Goal: Task Accomplishment & Management: Complete application form

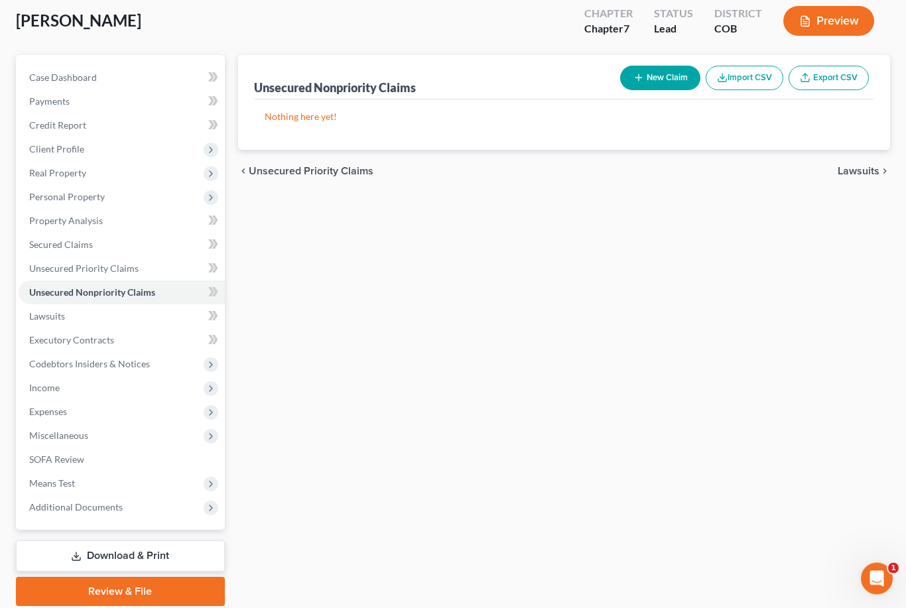
scroll to position [101, 0]
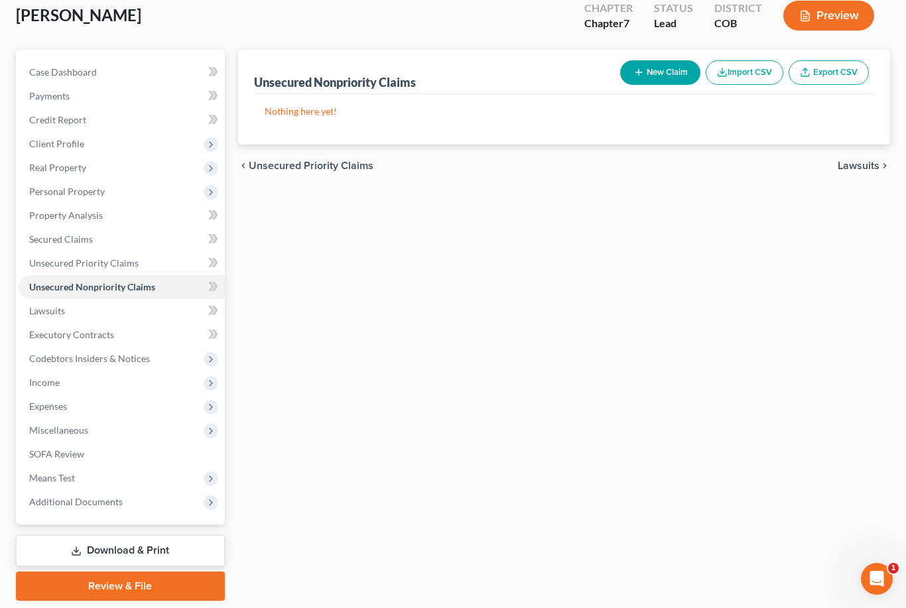
click at [111, 245] on link "Secured Claims" at bounding box center [122, 239] width 206 height 24
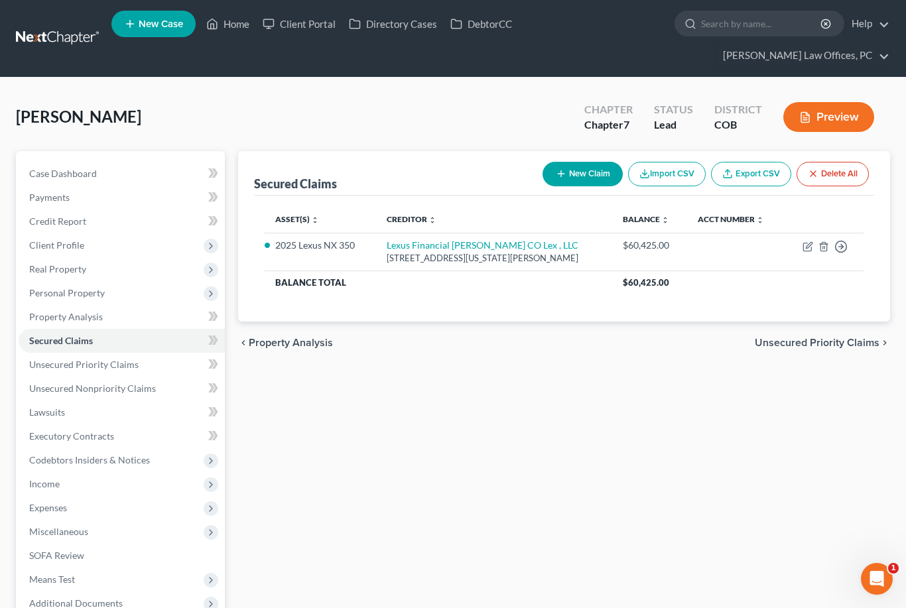
click at [122, 296] on span "Personal Property" at bounding box center [122, 293] width 206 height 24
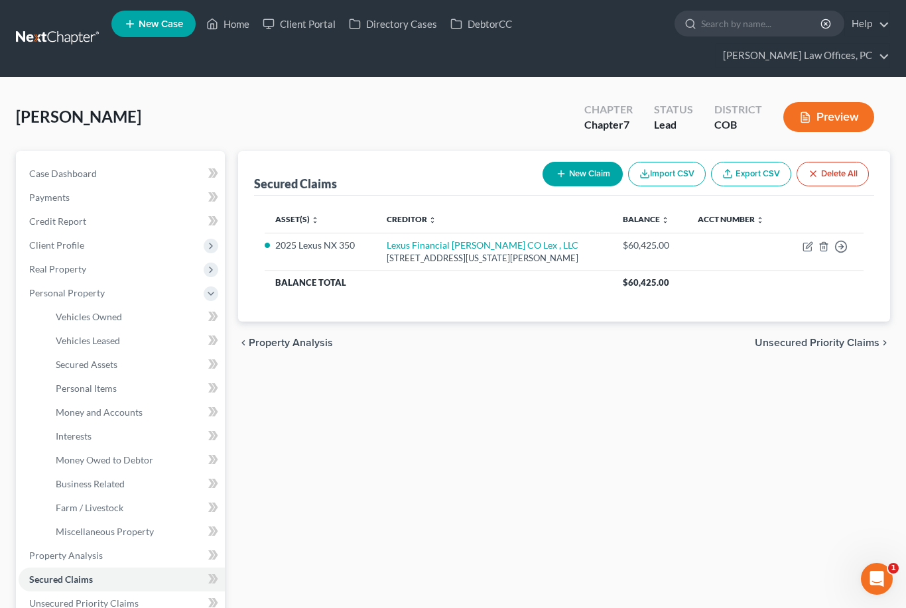
click at [131, 322] on link "Vehicles Owned" at bounding box center [135, 317] width 180 height 24
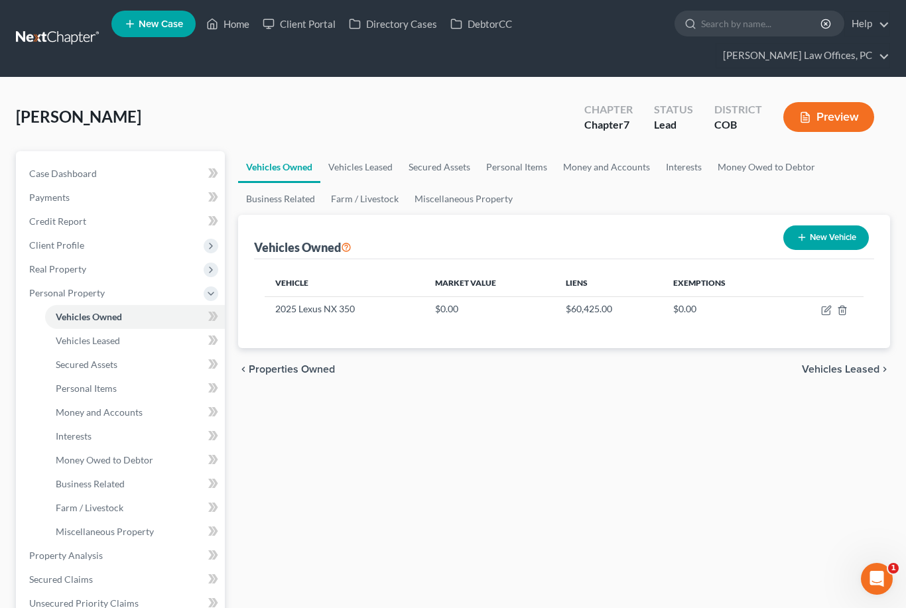
click at [819, 313] on td at bounding box center [821, 308] width 84 height 25
click at [825, 312] on icon "button" at bounding box center [826, 310] width 11 height 11
select select "0"
select select "1"
select select "0"
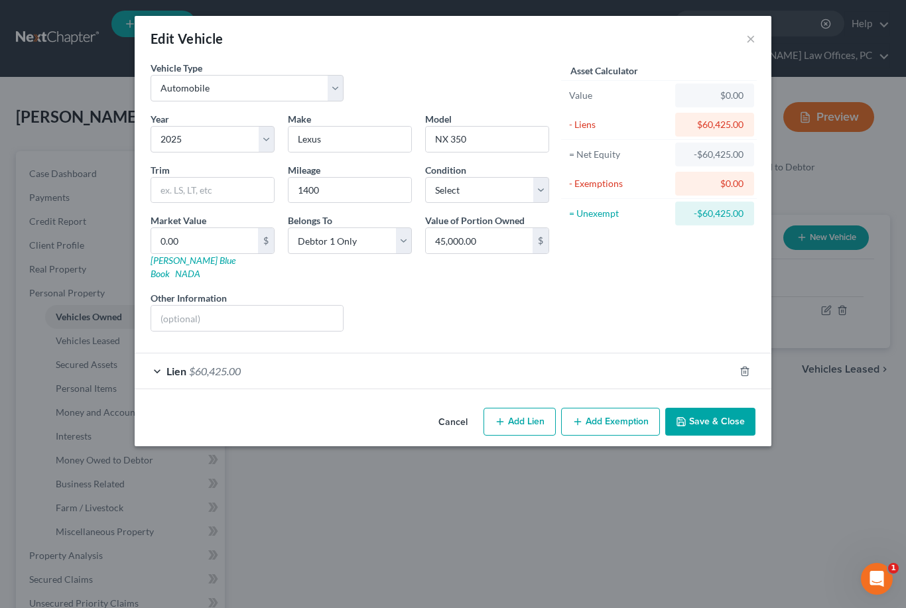
click at [523, 419] on button "Add Lien" at bounding box center [519, 422] width 72 height 28
select select "0"
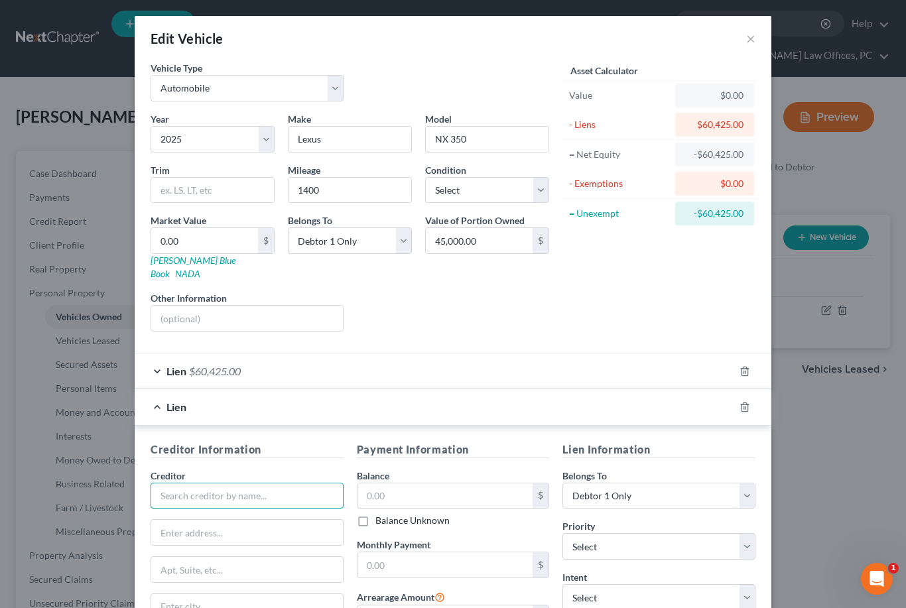
click at [247, 493] on input "text" at bounding box center [246, 496] width 193 height 27
click at [288, 512] on div "Lexus Financial [PERSON_NAME] CO Lex , LLC" at bounding box center [250, 525] width 178 height 27
type input "Lexus Financial [PERSON_NAME] CO Lex , LLC"
type input "[STREET_ADDRESS][US_STATE][PERSON_NAME]"
type input "Golden"
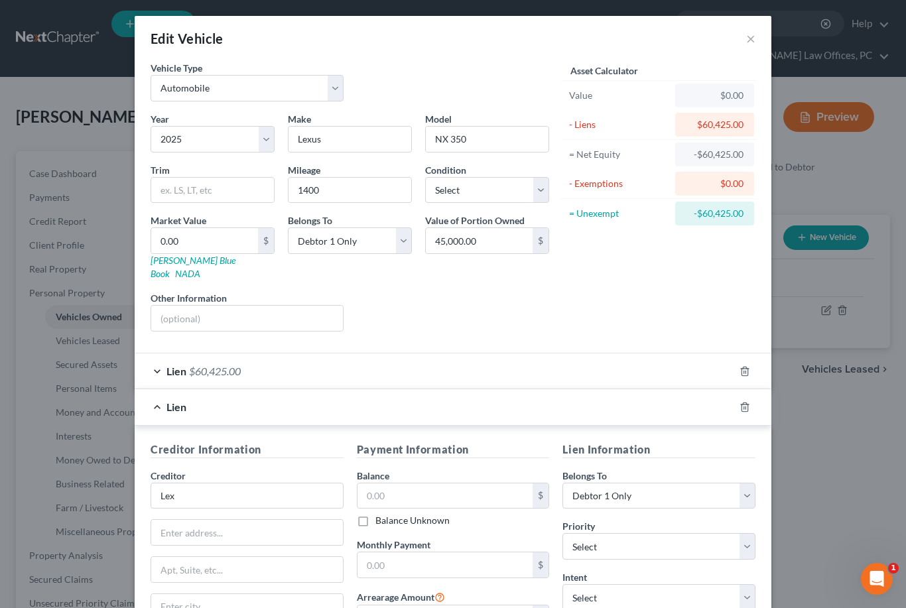
select select "5"
type input "80401"
click at [479, 483] on input "text" at bounding box center [445, 495] width 176 height 25
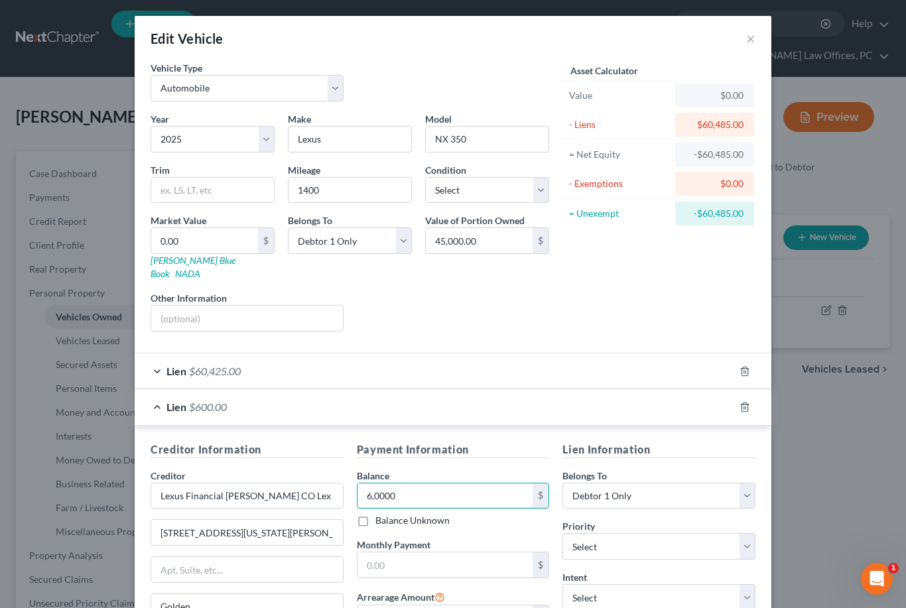
type input "60,000"
click at [754, 536] on select "Select 1st 2nd 3rd 4th 5th 6th 7th 8th 9th 10th 11th 12th 13th 14th 15th 16th 1…" at bounding box center [658, 546] width 193 height 27
select select "0"
click at [748, 584] on select "Select Surrender Redeem Reaffirm Avoid Other" at bounding box center [658, 597] width 193 height 27
select select "4"
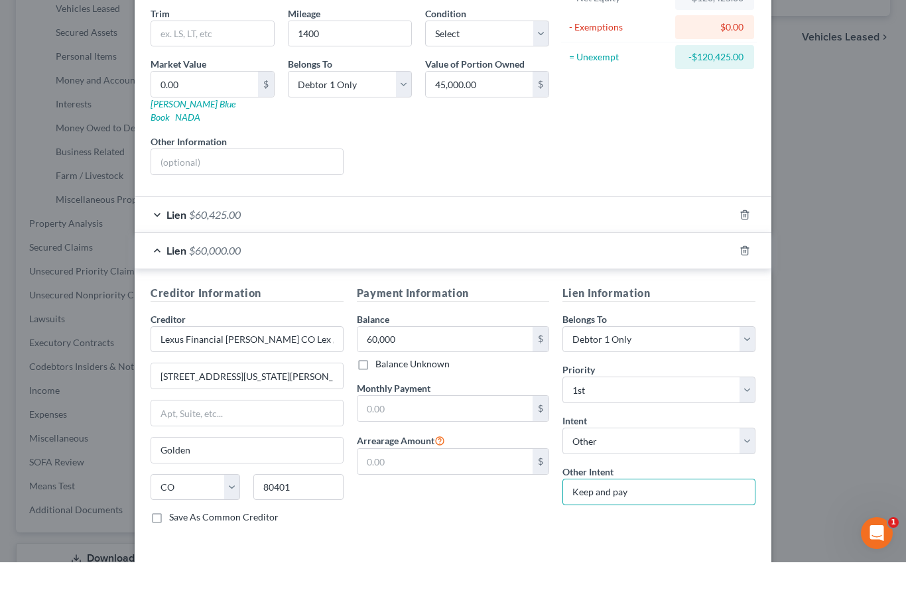
scroll to position [110, 0]
type input "Keep and pay"
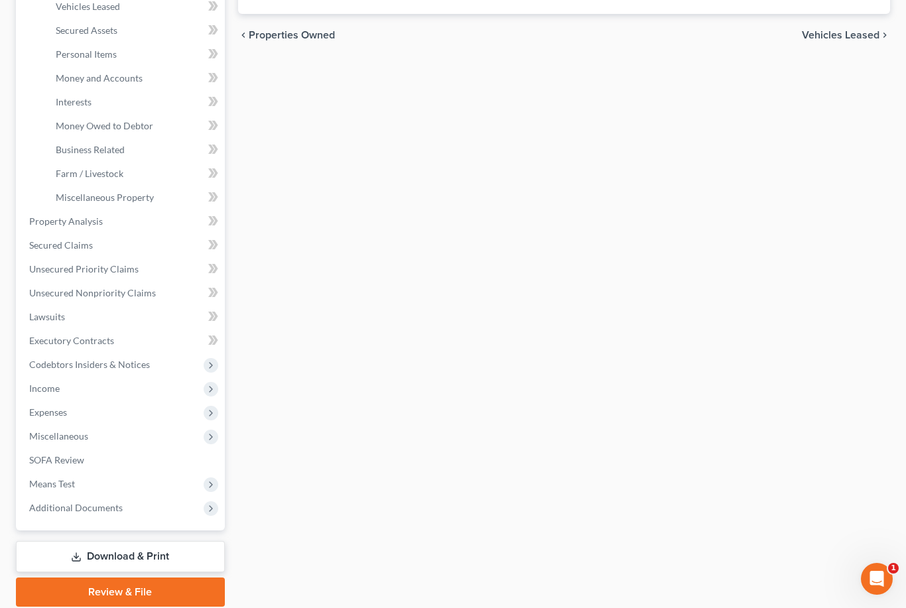
scroll to position [340, 0]
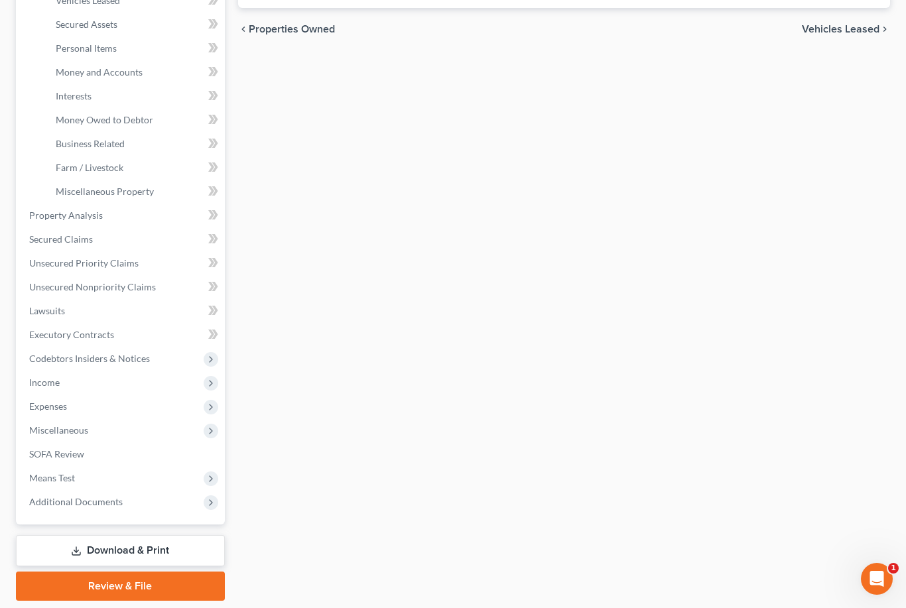
click at [72, 245] on link "Secured Claims" at bounding box center [122, 239] width 206 height 24
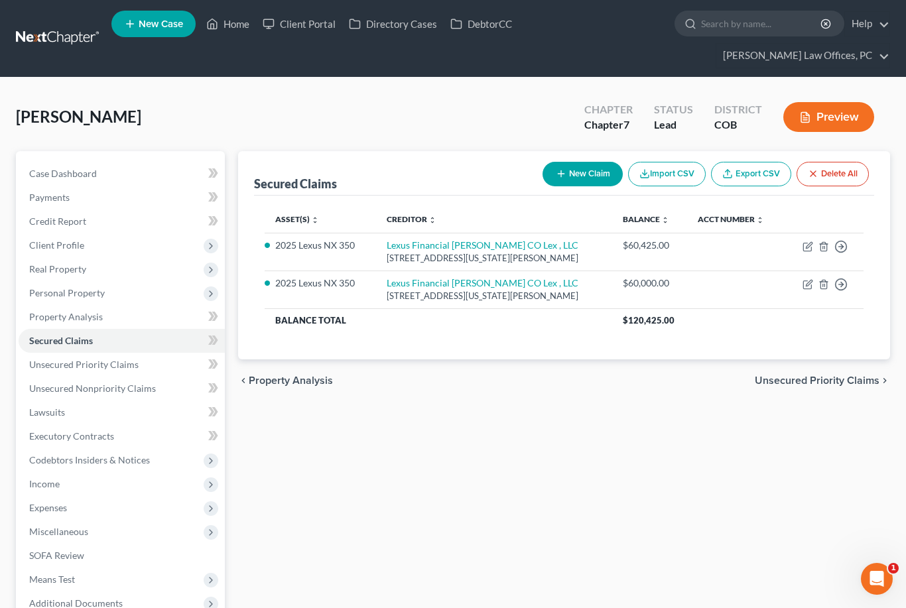
click at [805, 280] on icon "button" at bounding box center [807, 284] width 11 height 11
select select "5"
select select "4"
select select "0"
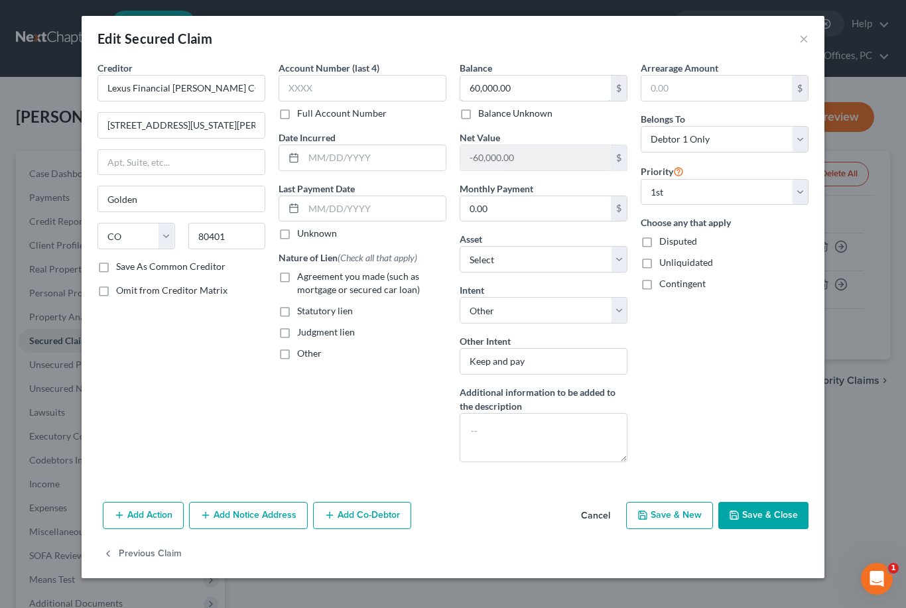
click at [496, 87] on input "60,000.00" at bounding box center [535, 88] width 150 height 25
type input "60,425."
click at [750, 513] on button "Save & Close" at bounding box center [763, 516] width 90 height 28
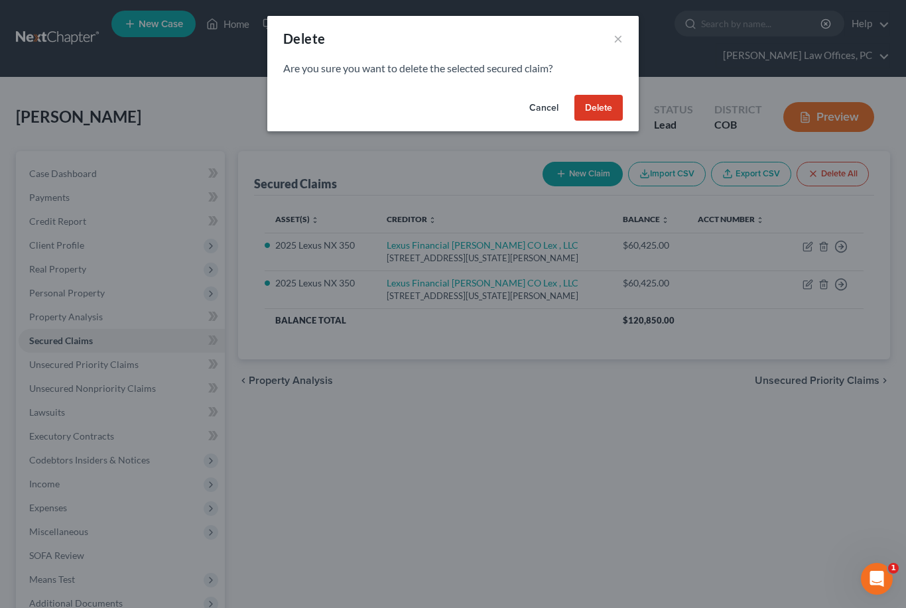
click at [620, 103] on button "Delete" at bounding box center [598, 108] width 48 height 27
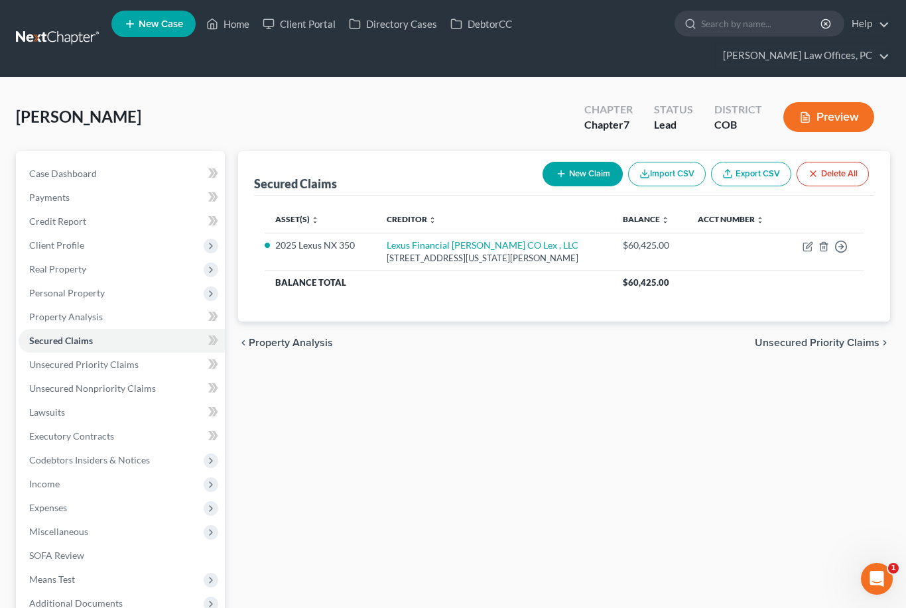
click at [80, 388] on span "Unsecured Nonpriority Claims" at bounding box center [92, 388] width 127 height 11
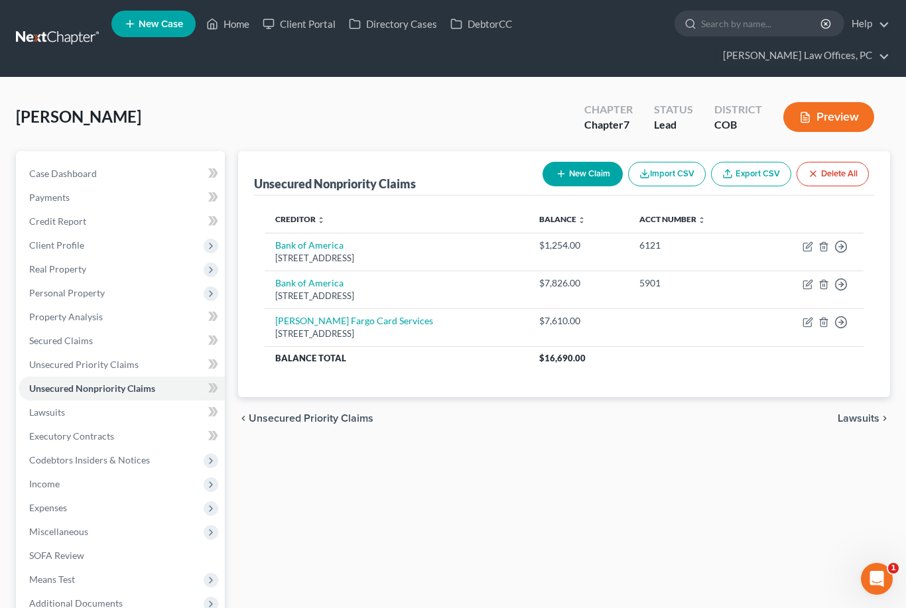
click at [579, 168] on button "New Claim" at bounding box center [582, 174] width 80 height 25
select select "0"
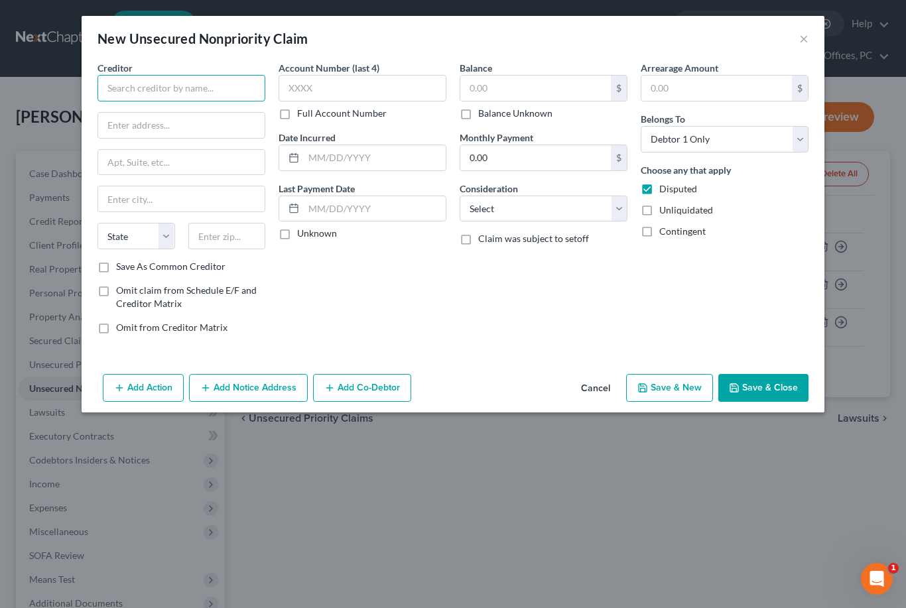
click at [209, 99] on input "text" at bounding box center [181, 88] width 168 height 27
type input "p"
type input "PayPal Credit/SYNCB"
click at [215, 159] on input "text" at bounding box center [181, 162] width 166 height 25
click at [196, 90] on input "text" at bounding box center [181, 88] width 168 height 27
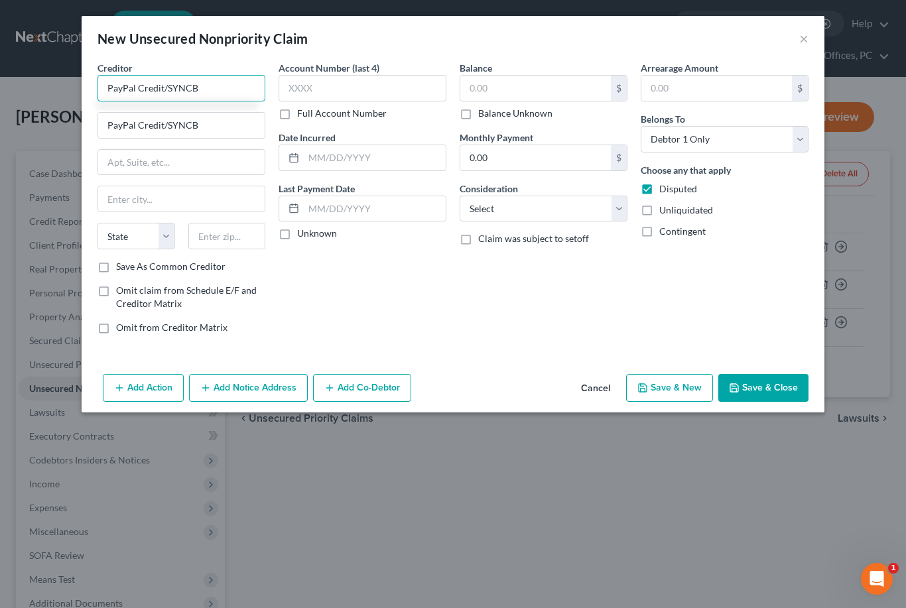
type input "PayPal Credit/SYNCB"
click at [220, 129] on input "PayPal Credit/SYNCB" at bounding box center [181, 125] width 166 height 25
type input "P"
type input "PO Box 71707"
click at [187, 199] on input "text" at bounding box center [181, 198] width 166 height 25
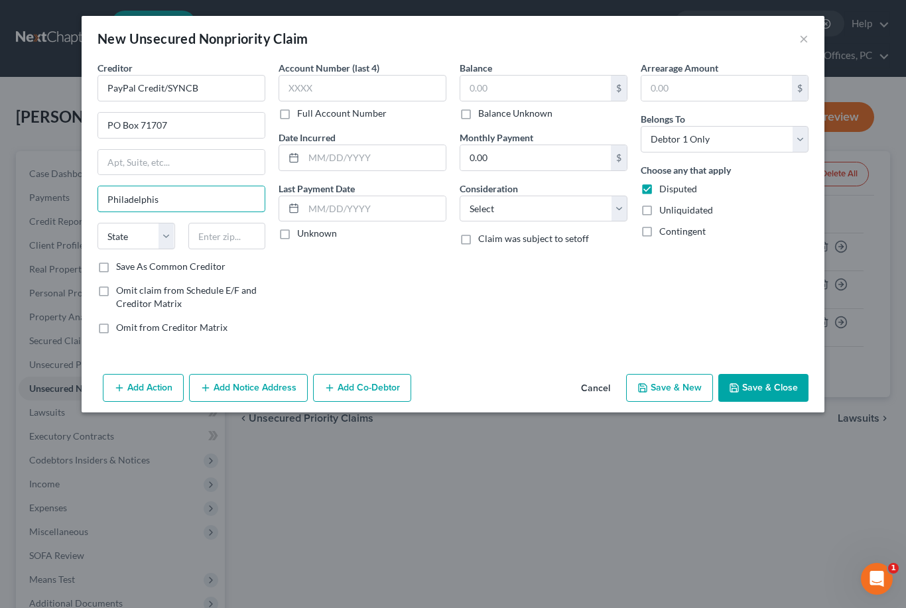
type input "Philadelphis"
click at [166, 237] on select "State [US_STATE] AK AR AZ CA CO CT DE DC [GEOGRAPHIC_DATA] [GEOGRAPHIC_DATA] GU…" at bounding box center [136, 236] width 78 height 27
select select "39"
click at [242, 232] on input "text" at bounding box center [227, 236] width 78 height 27
type input "19176-1707"
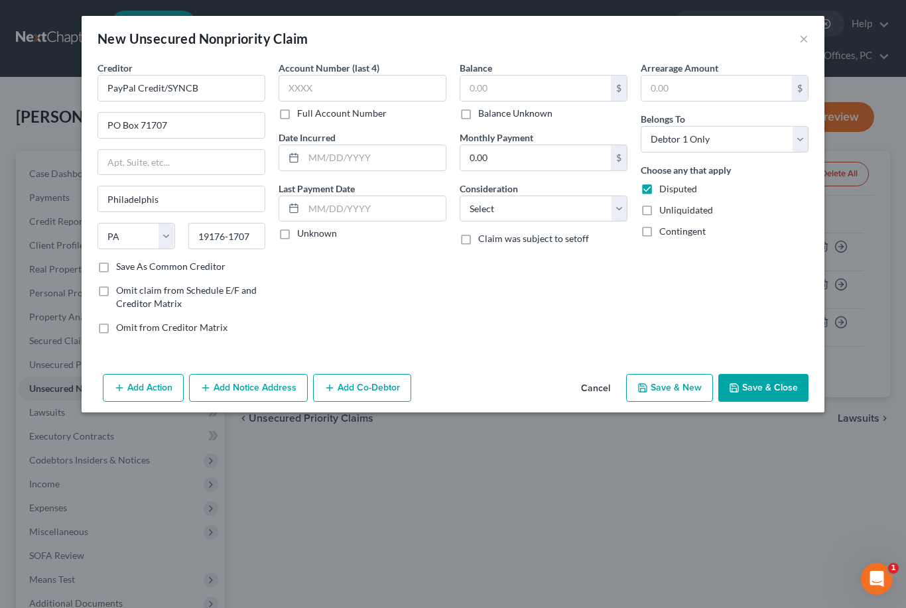
click at [116, 260] on label "Save As Common Creditor" at bounding box center [170, 266] width 109 height 13
click at [121, 260] on input "Save As Common Creditor" at bounding box center [125, 264] width 9 height 9
checkbox input "true"
click at [518, 91] on input "text" at bounding box center [535, 88] width 150 height 25
type input "1,447"
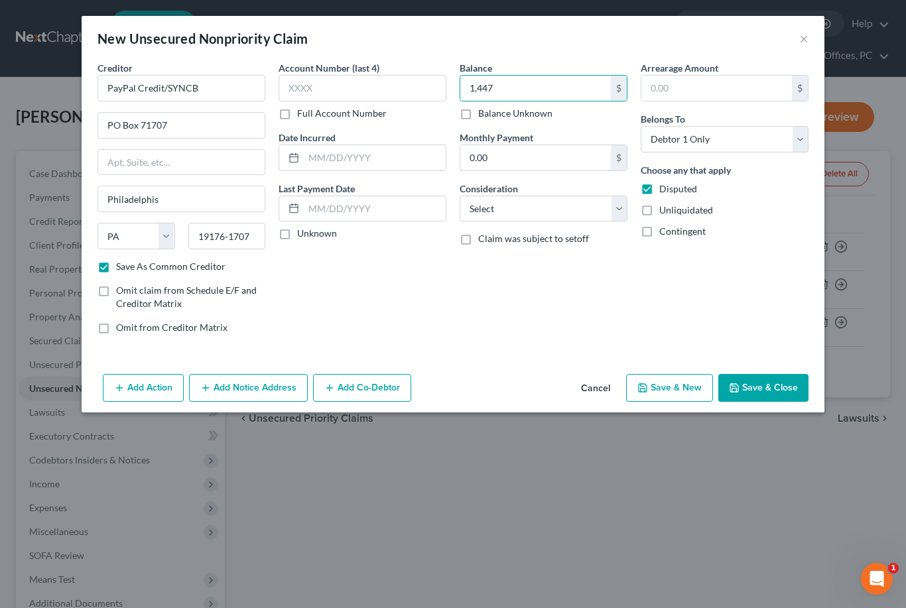
click at [567, 147] on input "0.00" at bounding box center [535, 157] width 150 height 25
type input "48."
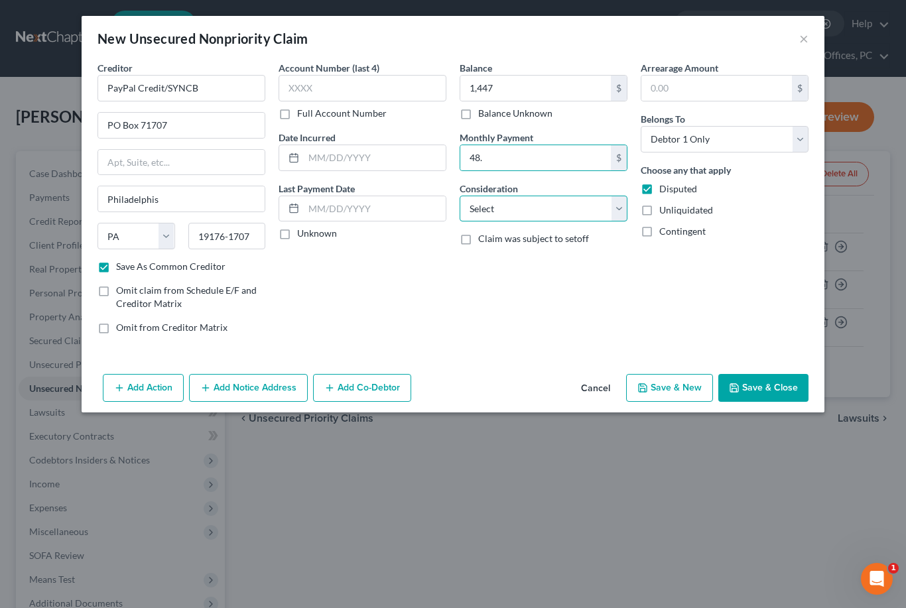
click at [621, 208] on select "Select Cable / Satellite Services Collection Agency Credit Card Debt Debt Couns…" at bounding box center [543, 209] width 168 height 27
select select "10"
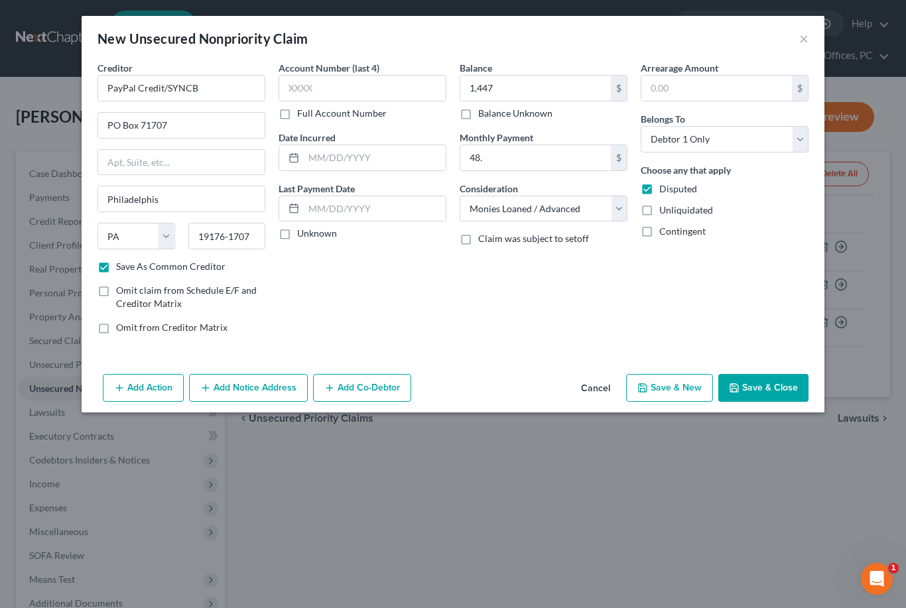
click at [659, 183] on label "Disputed" at bounding box center [678, 188] width 38 height 13
click at [664, 183] on input "Disputed" at bounding box center [668, 186] width 9 height 9
checkbox input "false"
click at [763, 377] on button "Save & Close" at bounding box center [763, 388] width 90 height 28
checkbox input "false"
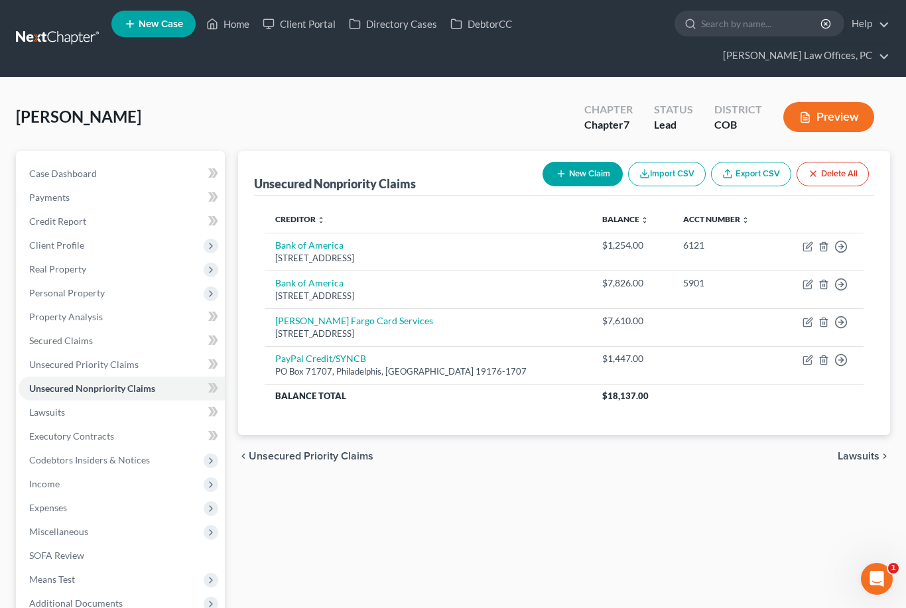
click at [571, 175] on button "New Claim" at bounding box center [582, 174] width 80 height 25
select select "0"
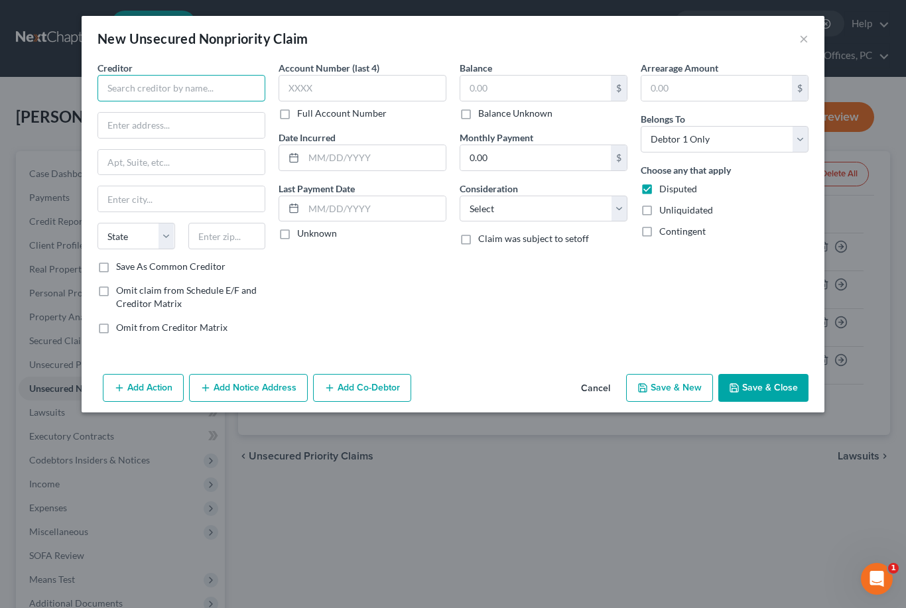
click at [162, 92] on input "text" at bounding box center [181, 88] width 168 height 27
click at [535, 86] on input "text" at bounding box center [535, 88] width 150 height 25
type input "2,469"
click at [491, 158] on input "0.00" at bounding box center [535, 157] width 150 height 25
type input "74."
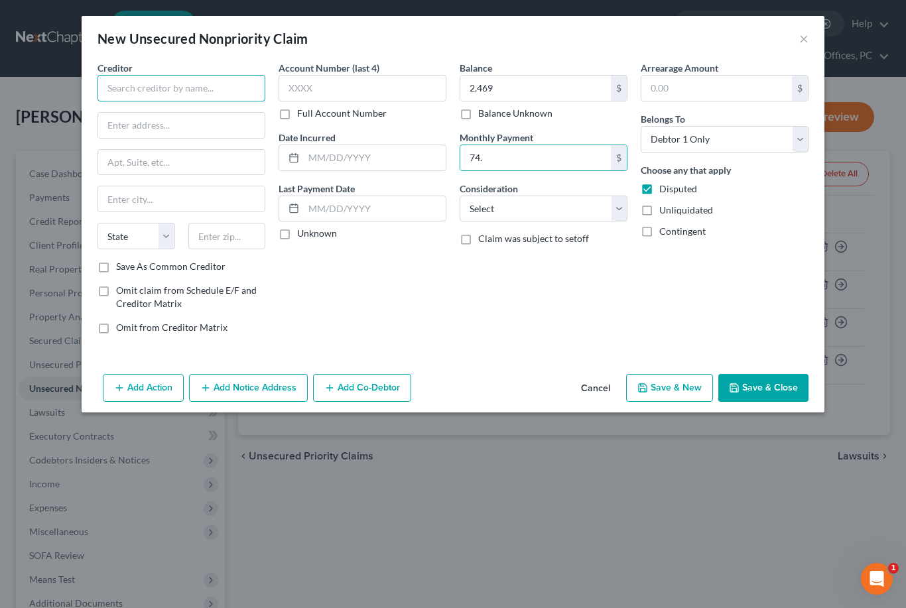
click at [189, 86] on input "text" at bounding box center [181, 88] width 168 height 27
type input "Apple Card [PERSON_NAME] [PERSON_NAME] Bank, SLC Branch"
click at [195, 125] on input "text" at bounding box center [181, 125] width 166 height 25
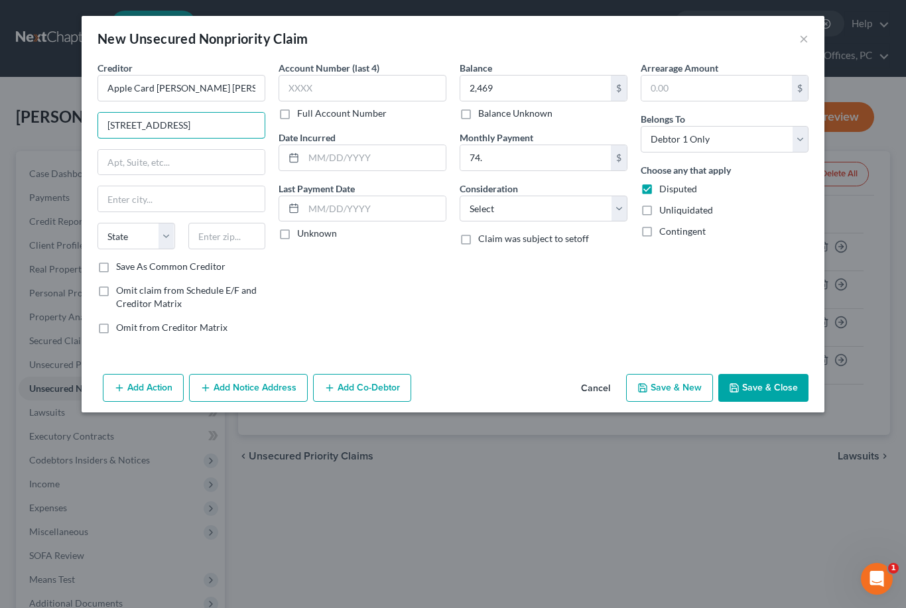
type input "[STREET_ADDRESS]"
click at [189, 202] on input "text" at bounding box center [181, 198] width 166 height 25
type input "[GEOGRAPHIC_DATA]"
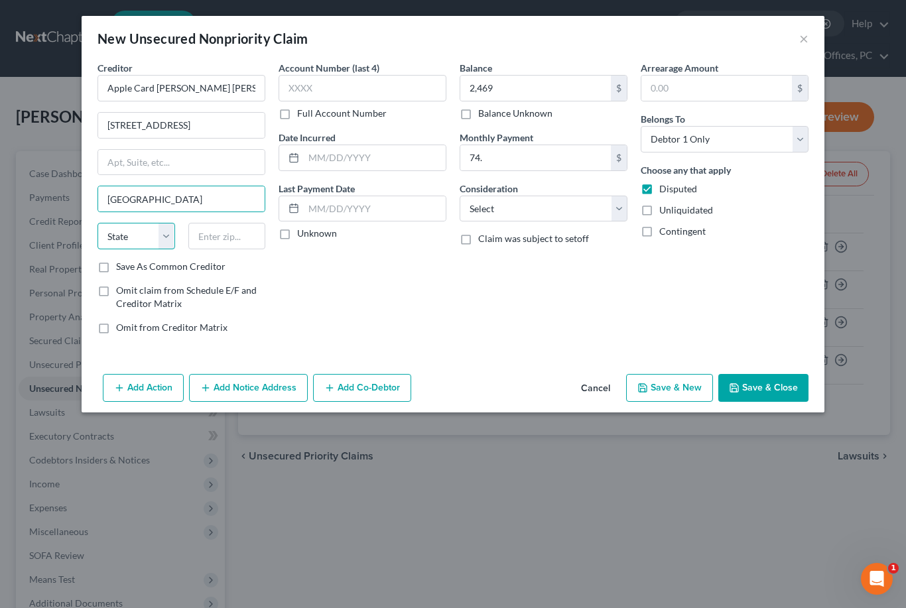
click at [173, 237] on select "State [US_STATE] AK AR AZ CA CO CT DE DC [GEOGRAPHIC_DATA] [GEOGRAPHIC_DATA] GU…" at bounding box center [136, 236] width 78 height 27
select select "39"
click at [236, 243] on input "text" at bounding box center [227, 236] width 78 height 27
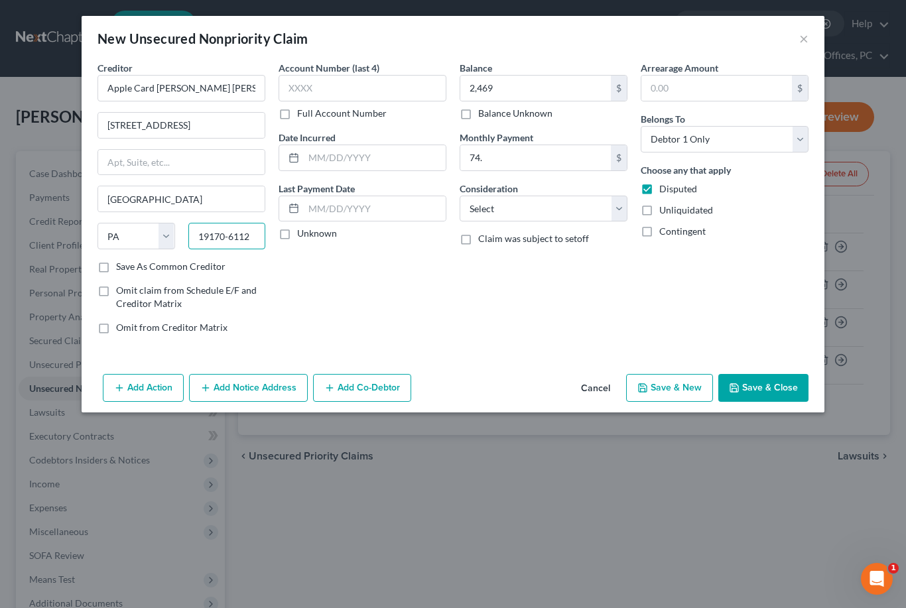
type input "19170-6112"
click at [611, 211] on select "Select Cable / Satellite Services Collection Agency Credit Card Debt Debt Couns…" at bounding box center [543, 209] width 168 height 27
select select "10"
click at [659, 190] on label "Disputed" at bounding box center [678, 188] width 38 height 13
click at [664, 190] on input "Disputed" at bounding box center [668, 186] width 9 height 9
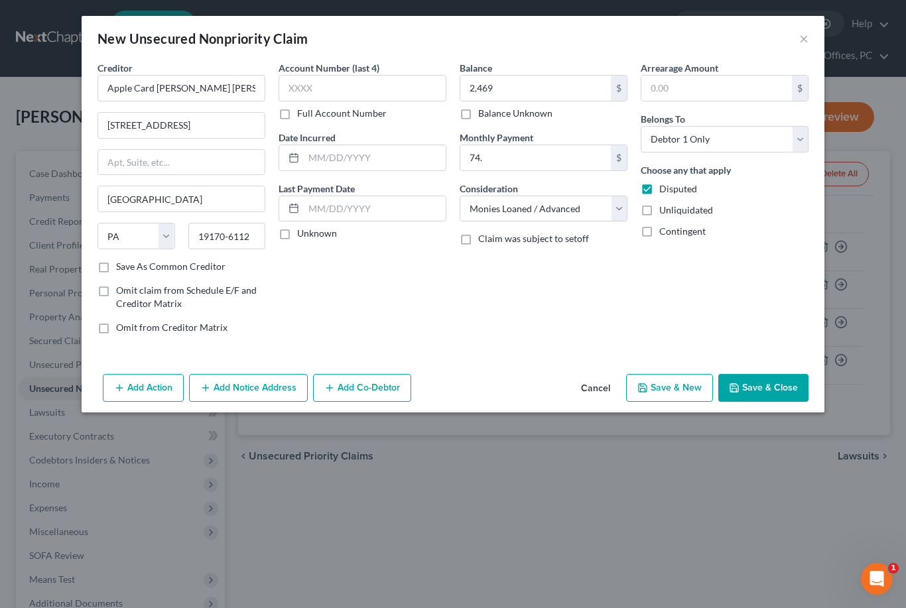
checkbox input "false"
click at [763, 386] on button "Save & Close" at bounding box center [763, 388] width 90 height 28
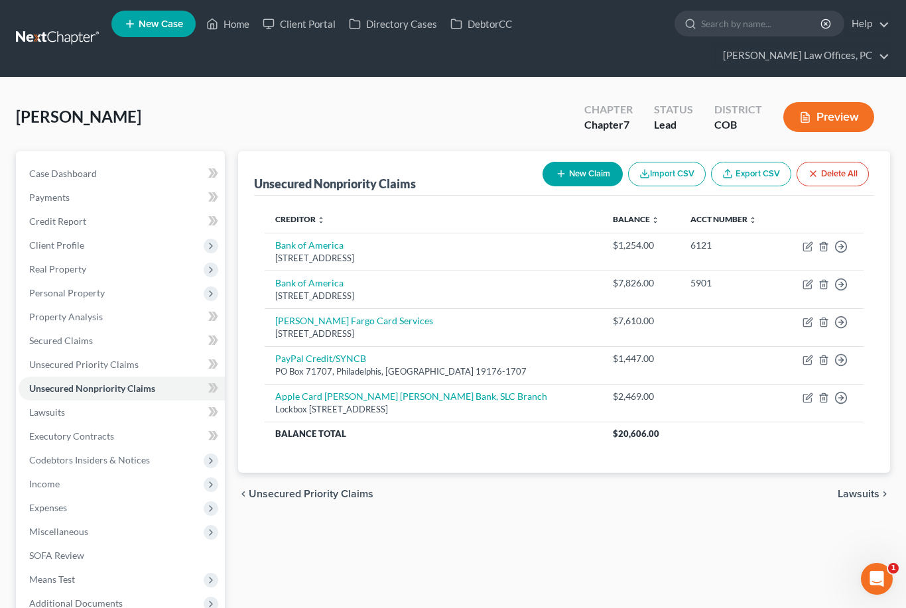
click at [47, 324] on link "Property Analysis" at bounding box center [122, 317] width 206 height 24
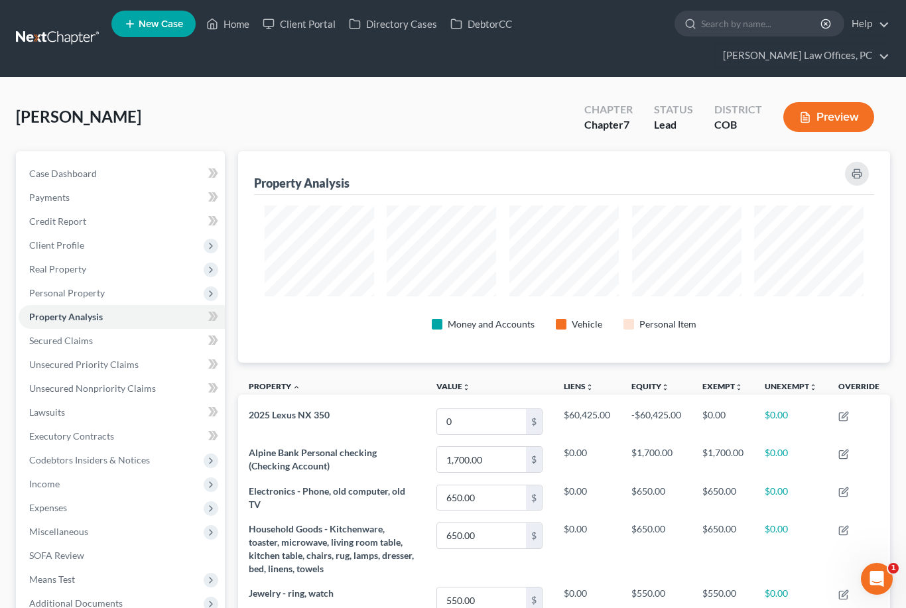
click at [66, 346] on link "Secured Claims" at bounding box center [122, 341] width 206 height 24
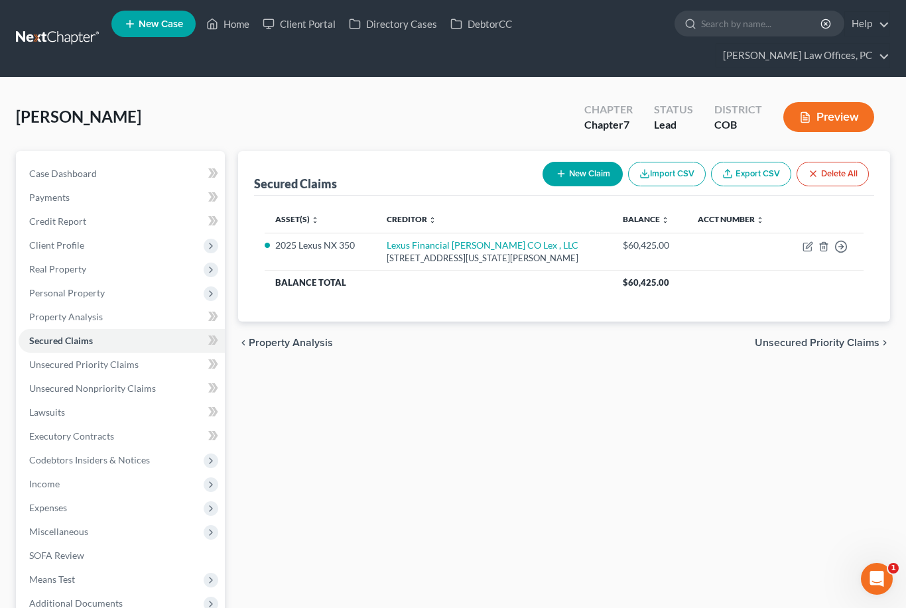
click at [803, 247] on icon "button" at bounding box center [807, 247] width 8 height 8
select select "5"
select select "4"
select select "0"
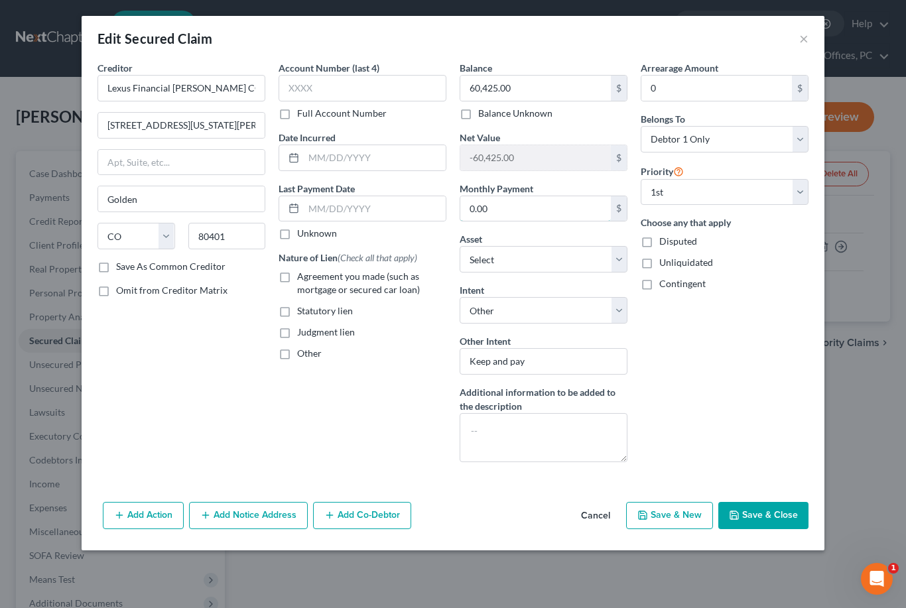
click at [584, 207] on input "0.00" at bounding box center [535, 208] width 150 height 25
type input "1,032."
click at [777, 517] on button "Save & Close" at bounding box center [763, 516] width 90 height 28
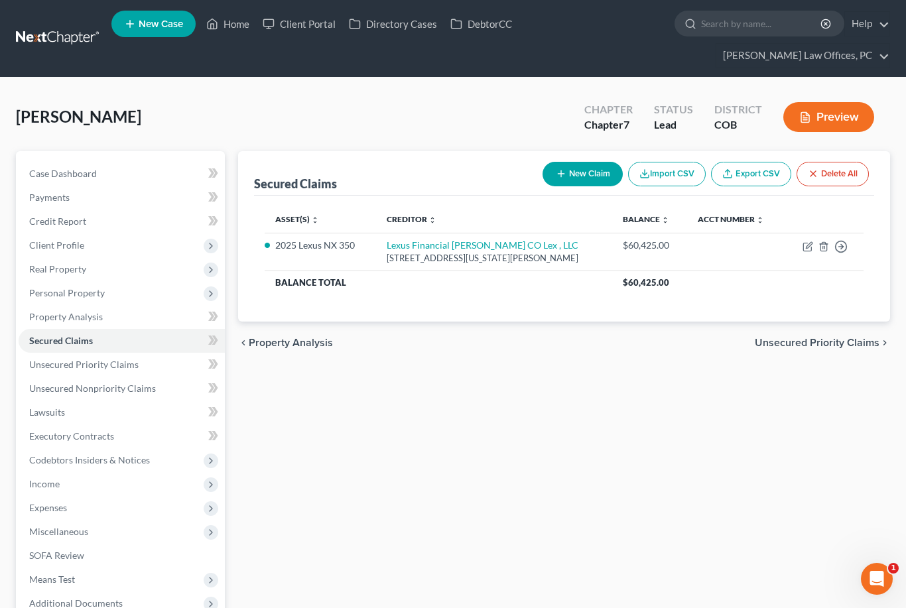
click at [160, 383] on link "Unsecured Nonpriority Claims" at bounding box center [122, 389] width 206 height 24
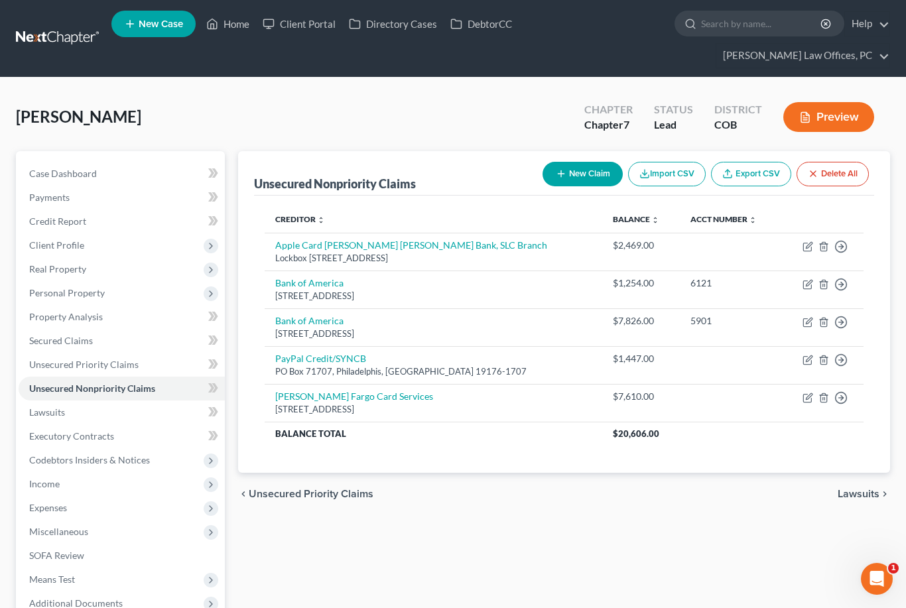
click at [589, 174] on button "New Claim" at bounding box center [582, 174] width 80 height 25
select select "0"
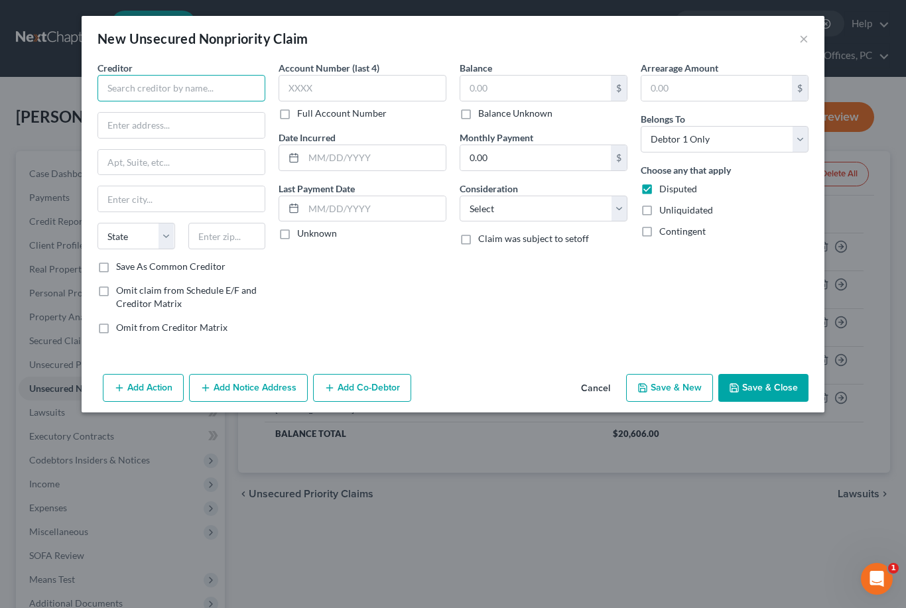
click at [186, 95] on input "text" at bounding box center [181, 88] width 168 height 27
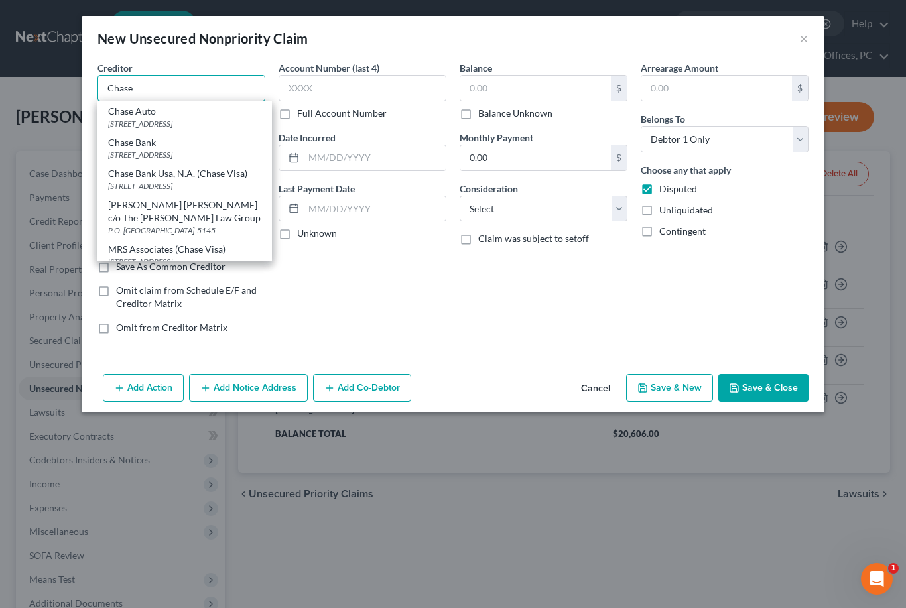
type input "Chase"
click at [524, 159] on input "0.00" at bounding box center [535, 157] width 150 height 25
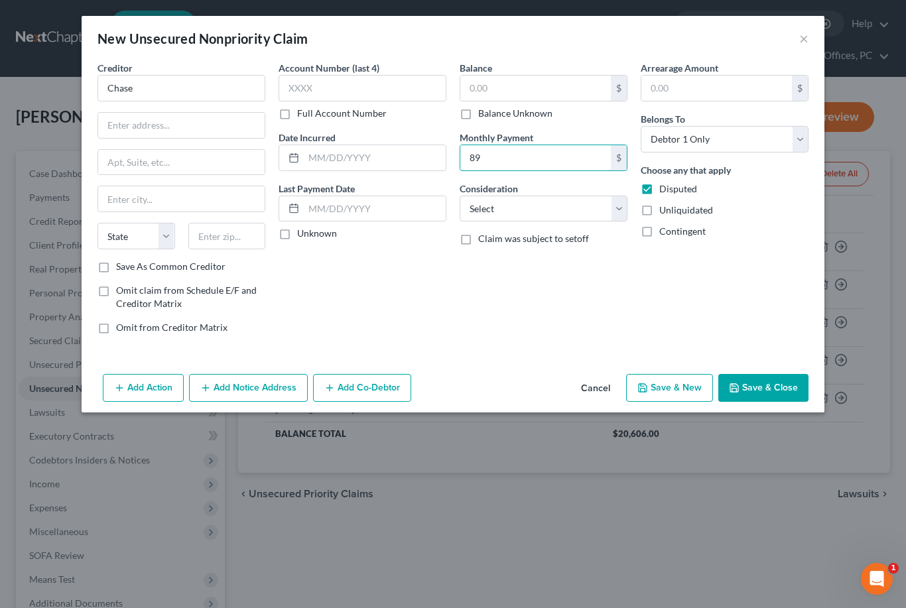
type input "89"
click at [536, 88] on input "text" at bounding box center [535, 88] width 150 height 25
type input "1,048."
click at [152, 93] on input "Chase" at bounding box center [181, 88] width 168 height 27
type input "Chase/Amazon"
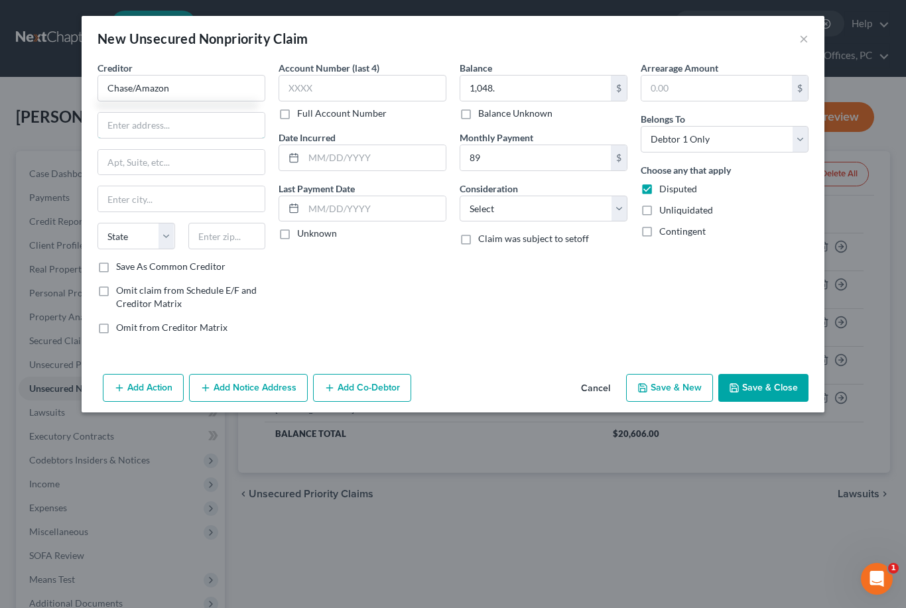
click at [178, 116] on input "text" at bounding box center [181, 125] width 166 height 25
type input "PO Box 6144"
click at [186, 196] on input "text" at bounding box center [181, 198] width 166 height 25
type input "Wilmington"
click at [165, 238] on select "State [US_STATE] AK AR AZ CA CO CT DE DC [GEOGRAPHIC_DATA] [GEOGRAPHIC_DATA] GU…" at bounding box center [136, 236] width 78 height 27
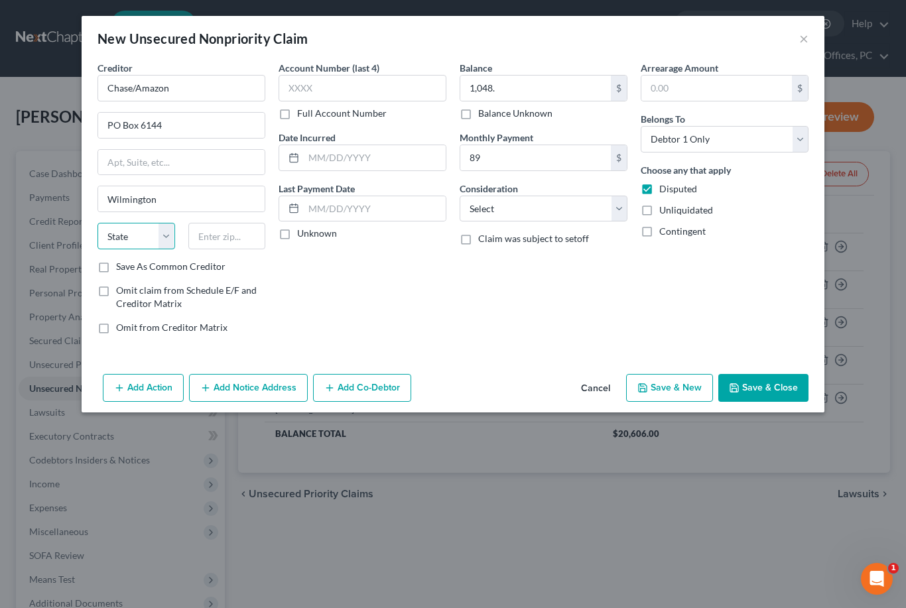
select select "7"
click at [116, 265] on label "Save As Common Creditor" at bounding box center [170, 266] width 109 height 13
click at [121, 265] on input "Save As Common Creditor" at bounding box center [125, 264] width 9 height 9
checkbox input "true"
click at [224, 241] on input "text" at bounding box center [227, 236] width 78 height 27
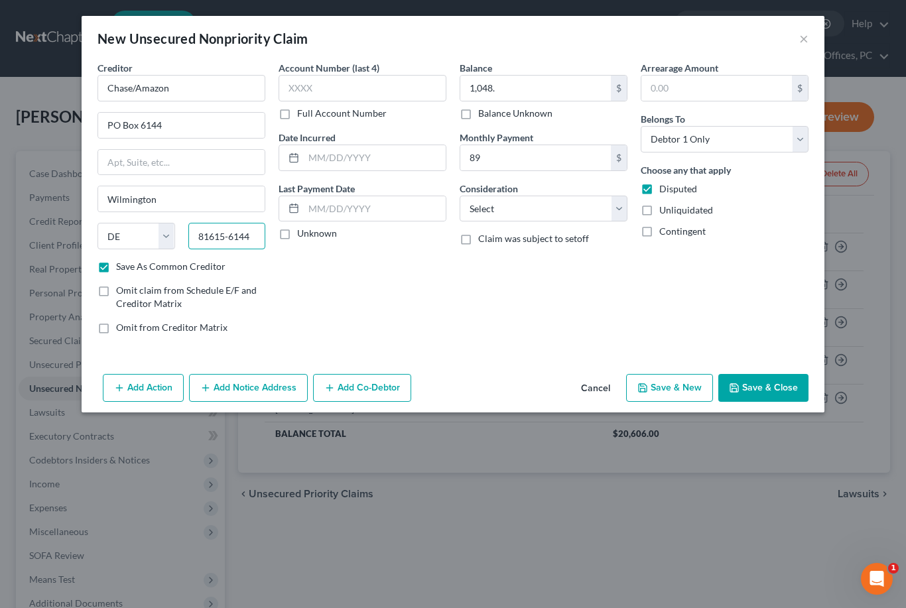
type input "81615-6144"
click at [620, 207] on select "Select Cable / Satellite Services Collection Agency Credit Card Debt Debt Couns…" at bounding box center [543, 209] width 168 height 27
select select "10"
click at [659, 185] on label "Disputed" at bounding box center [678, 188] width 38 height 13
click at [664, 185] on input "Disputed" at bounding box center [668, 186] width 9 height 9
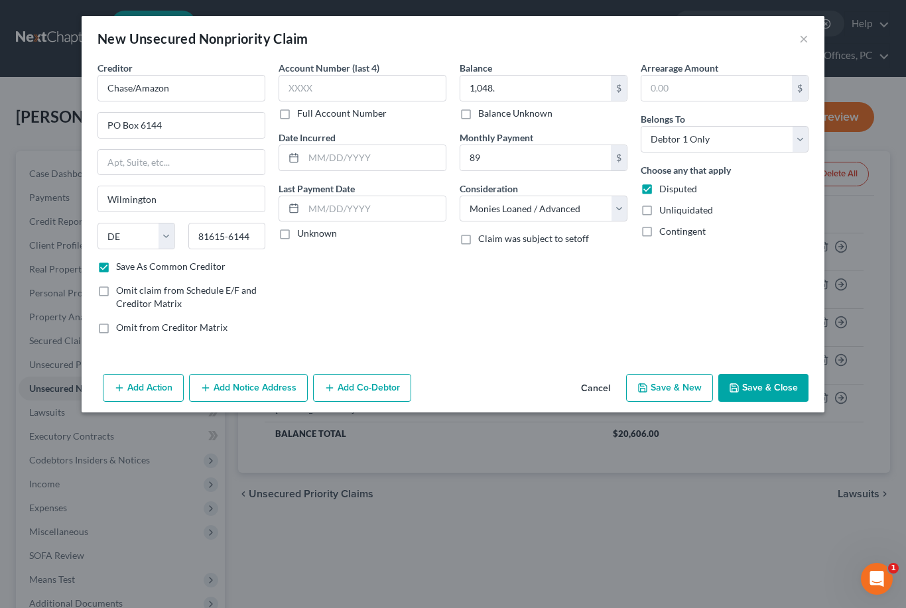
checkbox input "false"
click at [760, 382] on button "Save & Close" at bounding box center [763, 388] width 90 height 28
checkbox input "false"
